Goal: Task Accomplishment & Management: Use online tool/utility

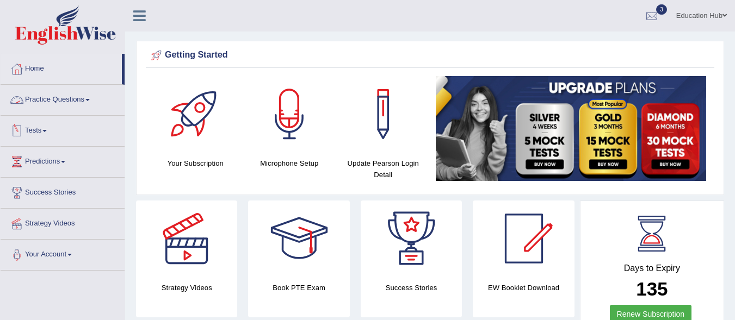
click at [49, 127] on link "Tests" at bounding box center [63, 129] width 124 height 27
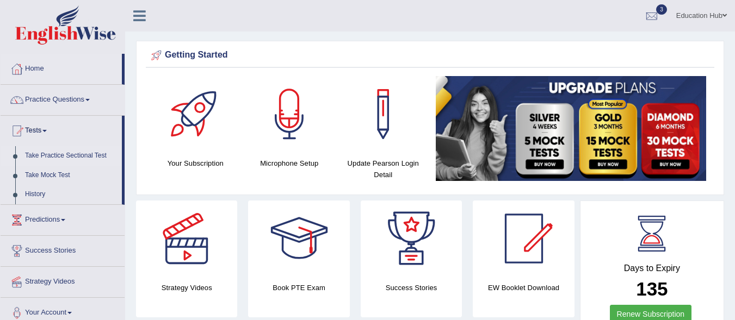
click at [75, 158] on link "Take Practice Sectional Test" at bounding box center [71, 156] width 102 height 20
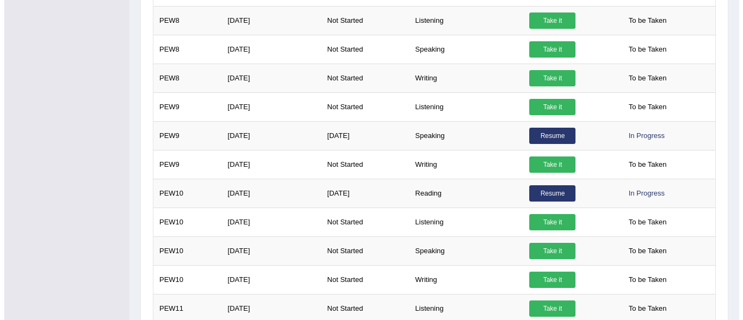
scroll to position [688, 0]
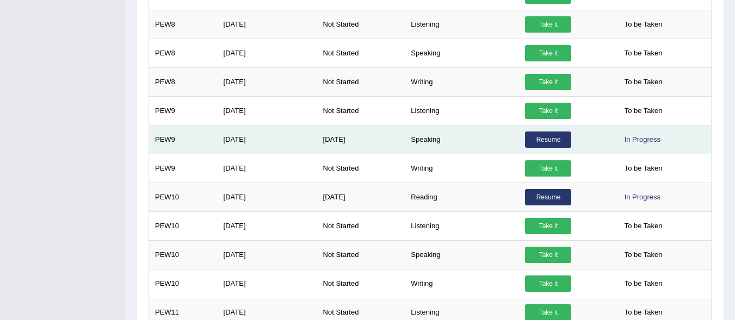
click at [538, 138] on link "Resume" at bounding box center [548, 140] width 46 height 16
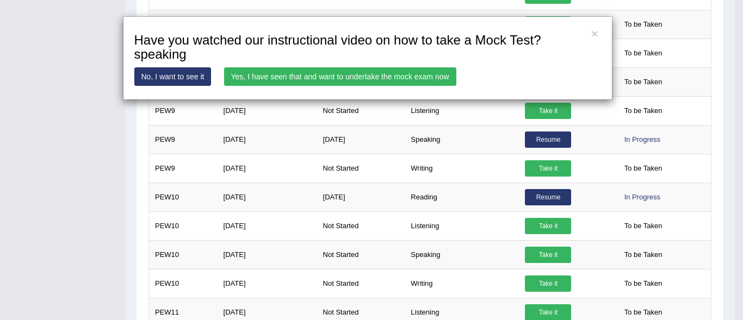
click at [343, 80] on link "Yes, I have seen that and want to undertake the mock exam now" at bounding box center [340, 76] width 232 height 19
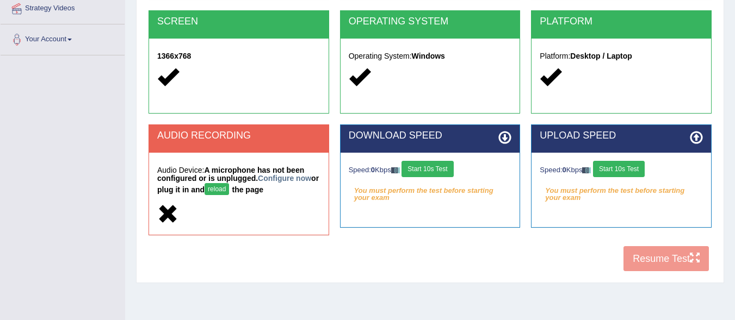
scroll to position [226, 0]
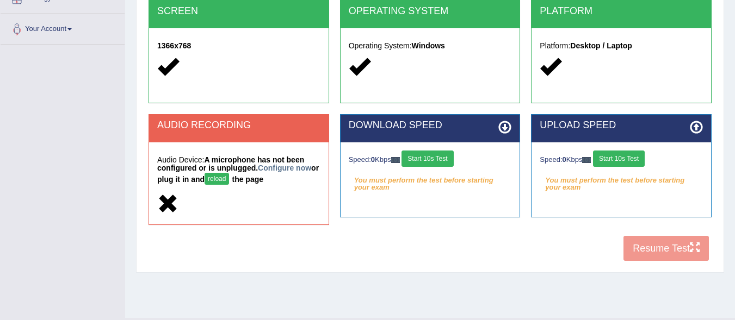
click at [661, 247] on div "COOKIES Cookies Enabled JAVASCRIPT Javascript Enabled BROWSER Browser: Chrome S…" at bounding box center [430, 76] width 569 height 381
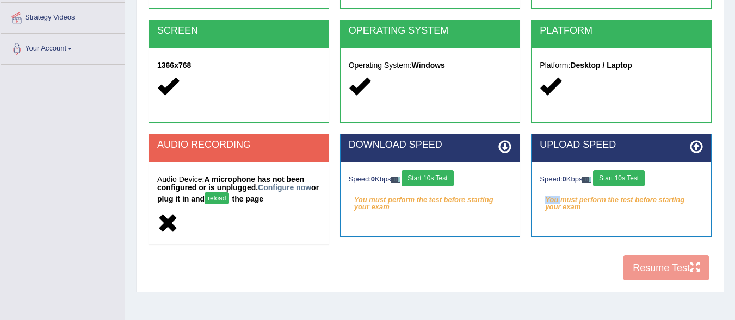
scroll to position [0, 0]
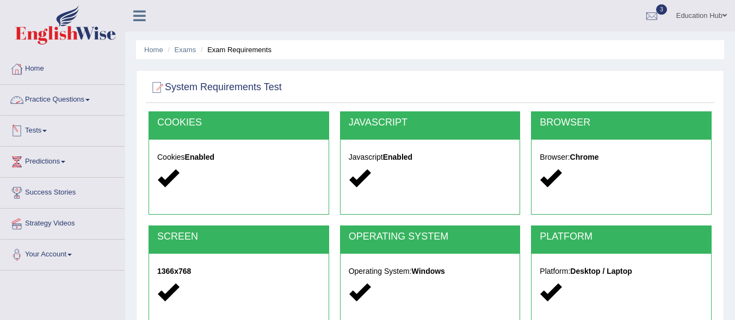
click at [46, 131] on span at bounding box center [44, 131] width 4 height 2
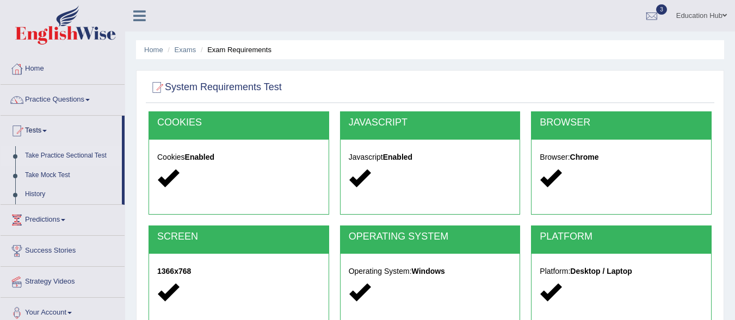
click at [46, 158] on link "Take Practice Sectional Test" at bounding box center [71, 156] width 102 height 20
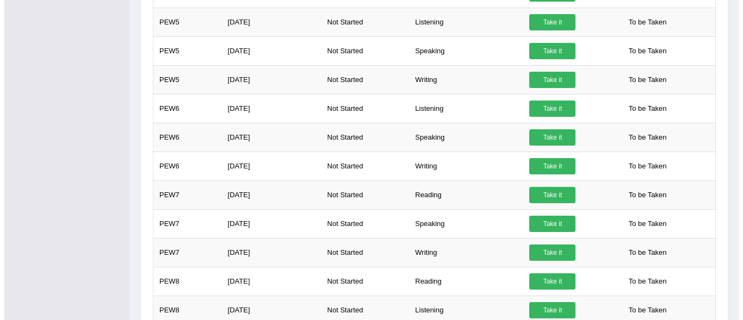
scroll to position [409, 0]
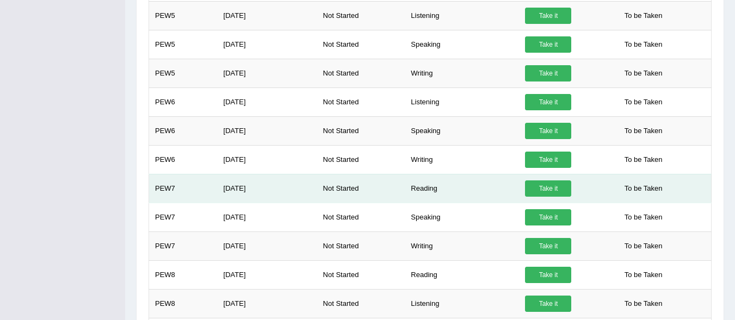
click at [539, 187] on link "Take it" at bounding box center [548, 189] width 46 height 16
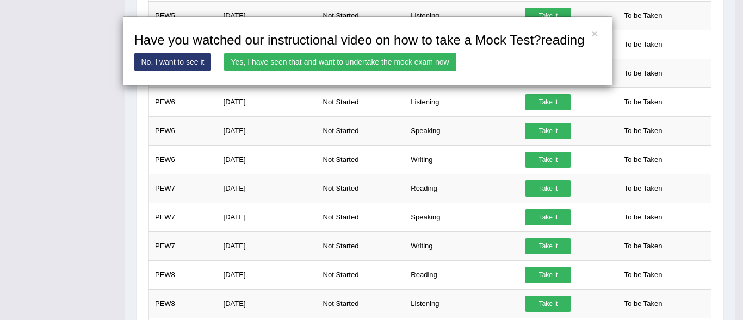
click at [379, 60] on link "Yes, I have seen that and want to undertake the mock exam now" at bounding box center [340, 62] width 232 height 19
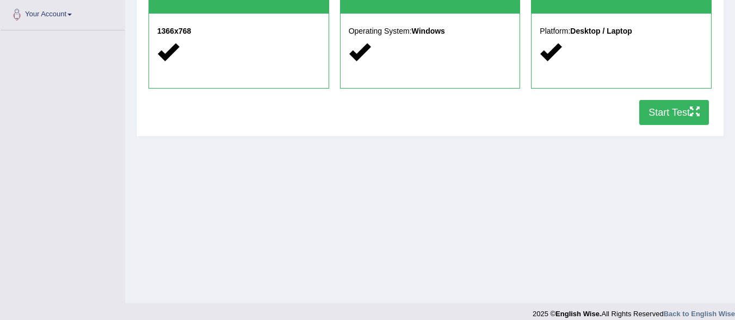
scroll to position [250, 0]
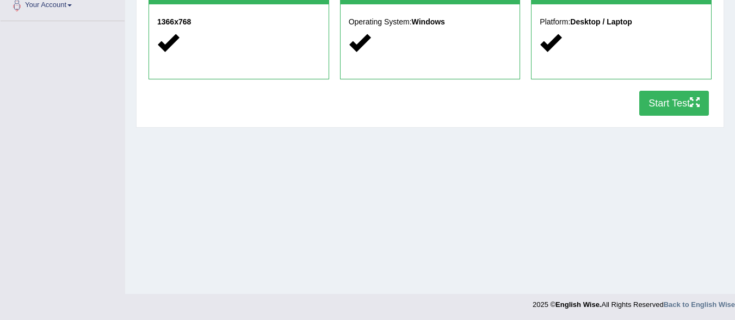
click at [675, 103] on button "Start Test" at bounding box center [674, 103] width 70 height 25
